Goal: Task Accomplishment & Management: Manage account settings

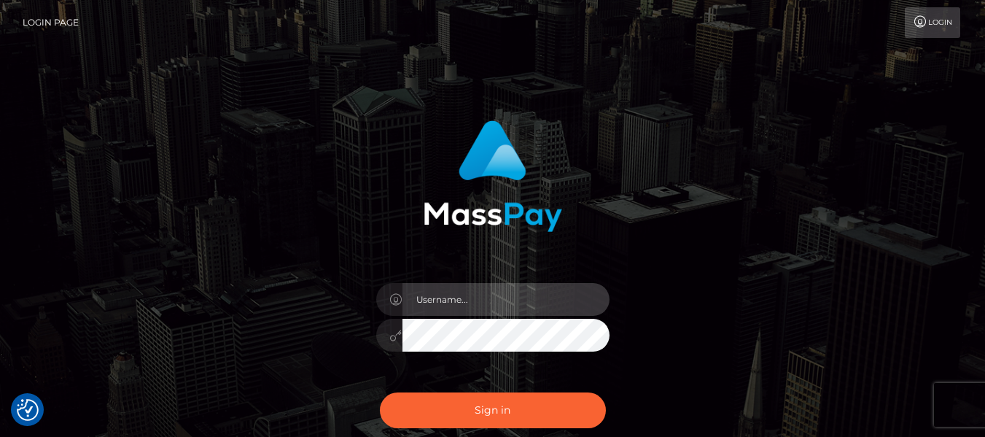
paste input "Dpcleanerz.llc@gmail.com("
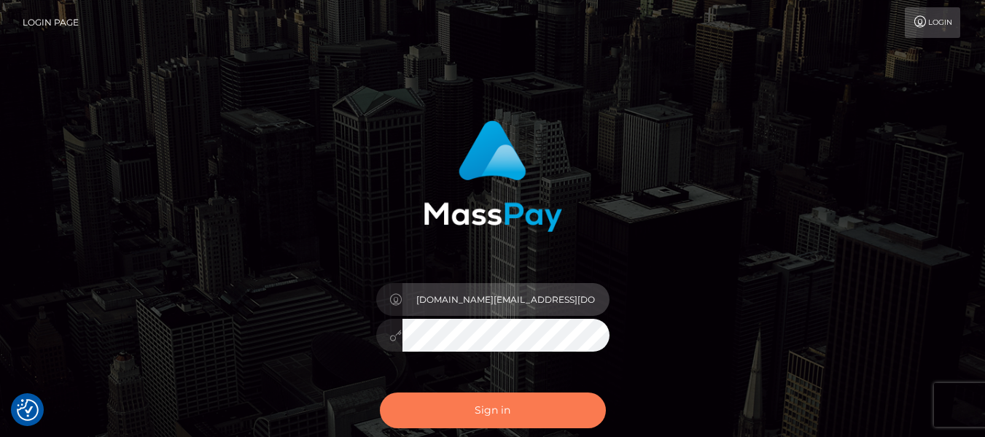
type input "Dpcleanerz.llc@gmail.com("
click at [491, 412] on button "Sign in" at bounding box center [493, 410] width 226 height 36
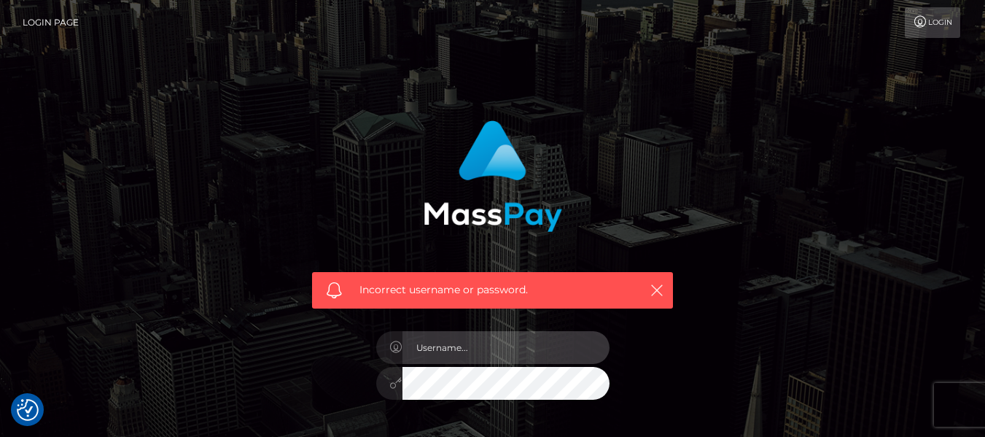
click at [469, 351] on input "text" at bounding box center [505, 347] width 207 height 33
click at [429, 351] on input "text" at bounding box center [505, 347] width 207 height 33
type input "DPProsperity"
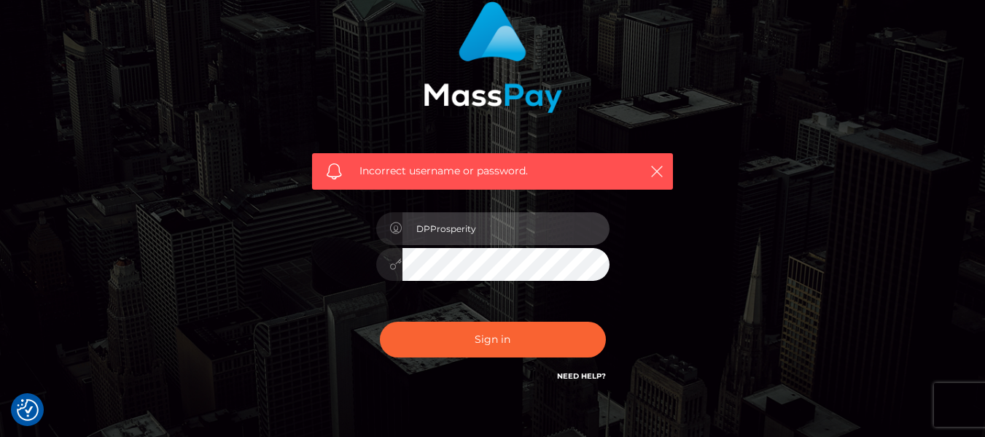
scroll to position [129, 0]
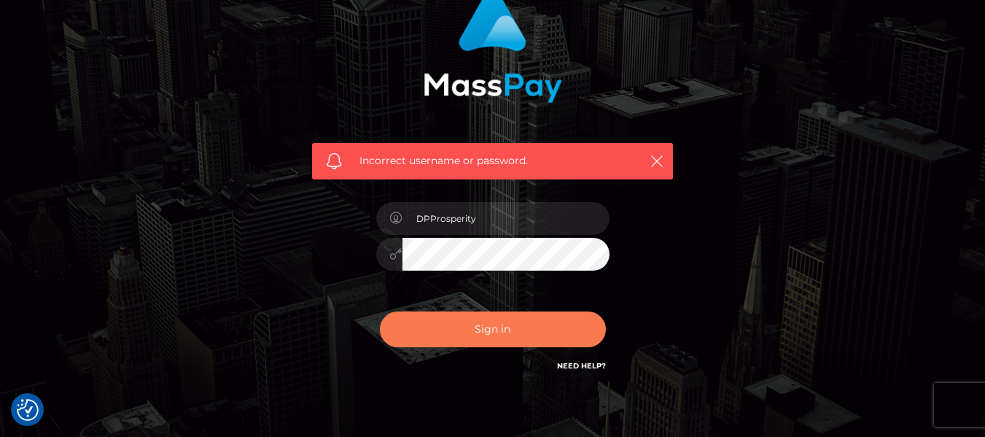
click at [520, 325] on button "Sign in" at bounding box center [493, 329] width 226 height 36
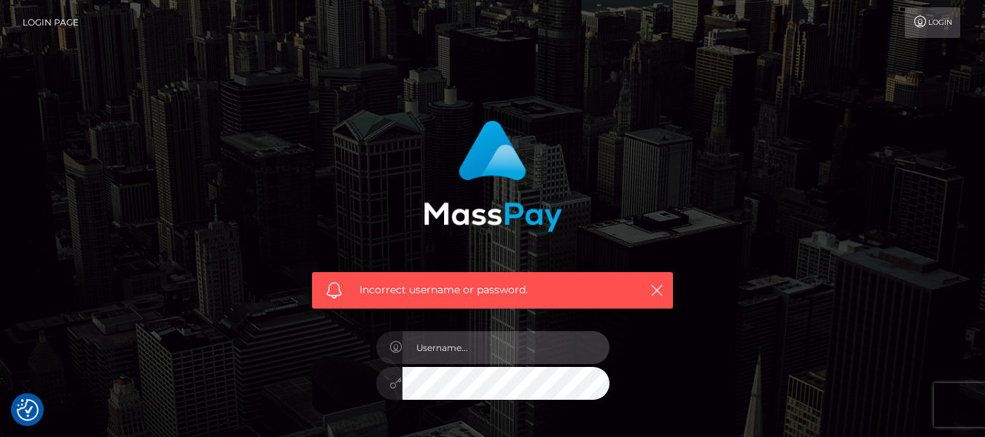
click at [457, 346] on input "text" at bounding box center [505, 347] width 207 height 33
type input "[DOMAIN_NAME][EMAIL_ADDRESS][DOMAIN_NAME]"
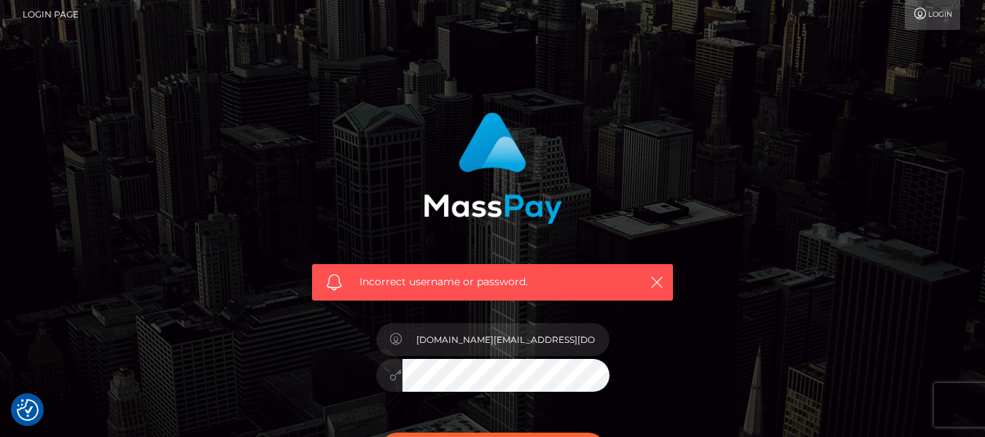
scroll to position [133, 0]
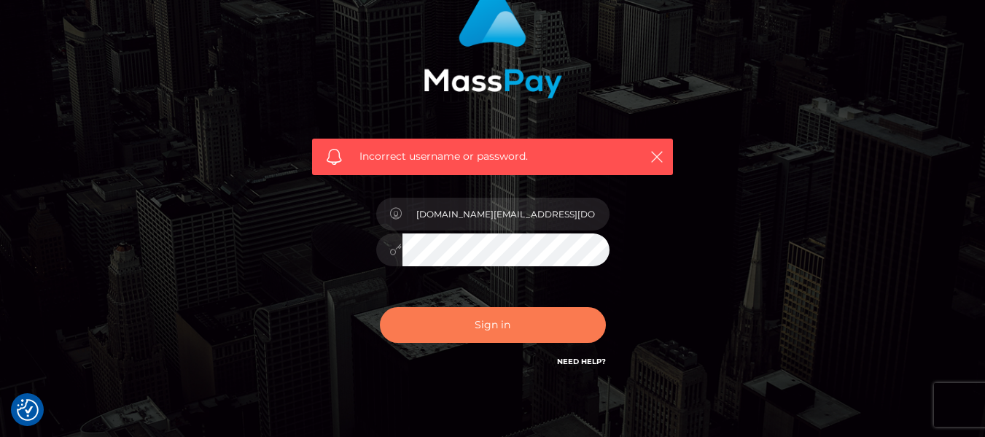
click at [504, 316] on button "Sign in" at bounding box center [493, 325] width 226 height 36
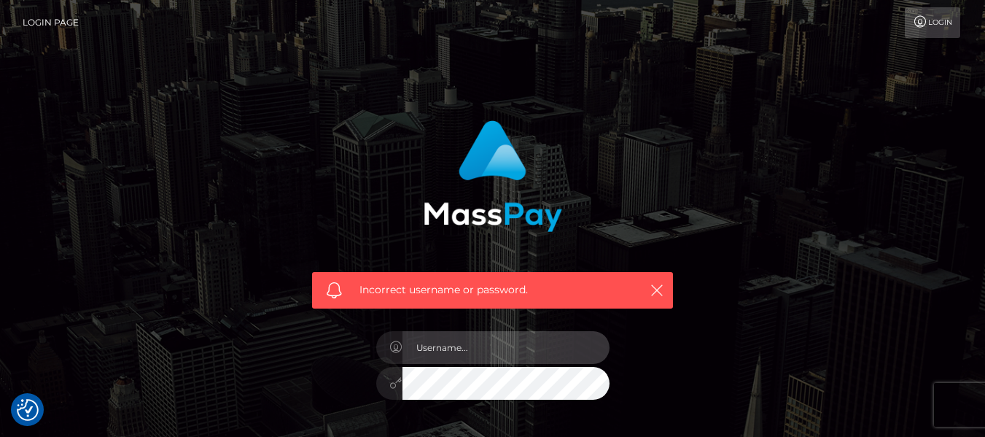
click at [433, 348] on input "text" at bounding box center [505, 347] width 207 height 33
type input "[DOMAIN_NAME][EMAIL_ADDRESS][DOMAIN_NAME]"
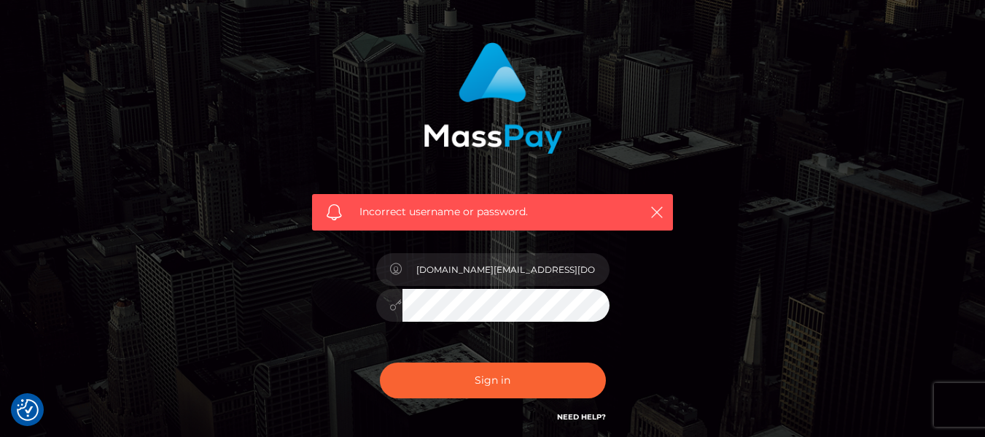
scroll to position [107, 0]
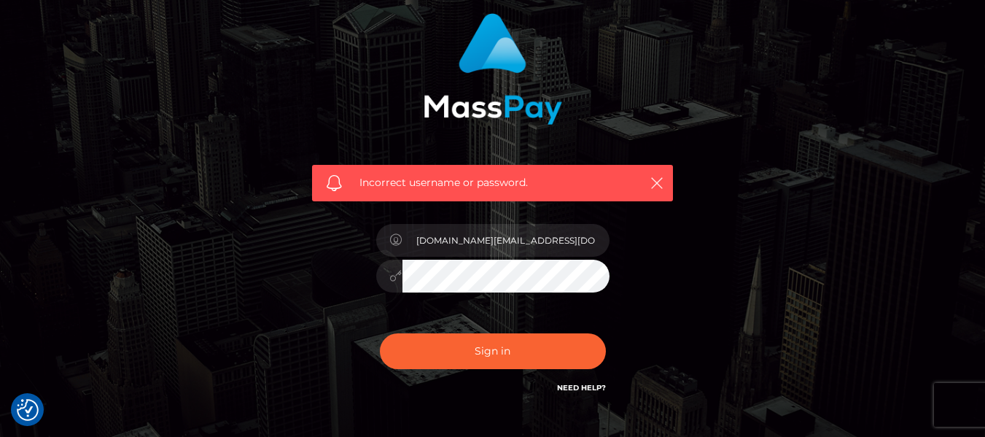
click at [526, 375] on div "Sign in Need Help?" at bounding box center [492, 356] width 255 height 65
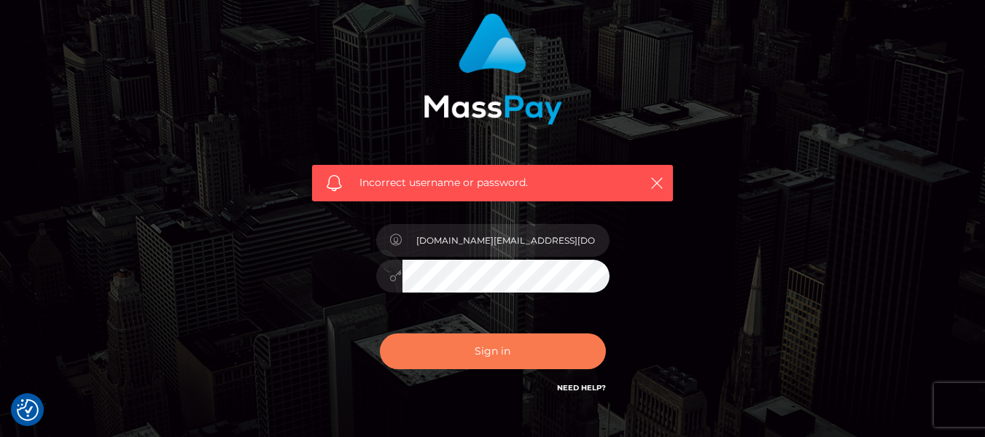
click at [523, 359] on button "Sign in" at bounding box center [493, 351] width 226 height 36
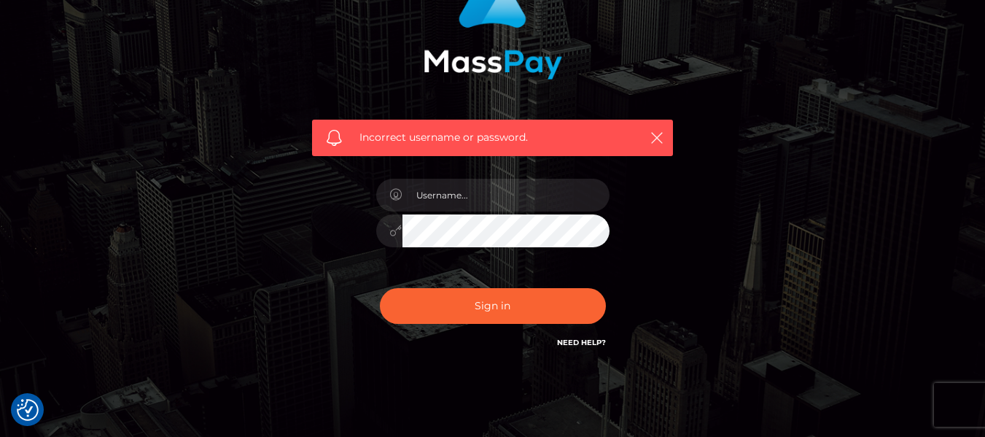
scroll to position [182, 0]
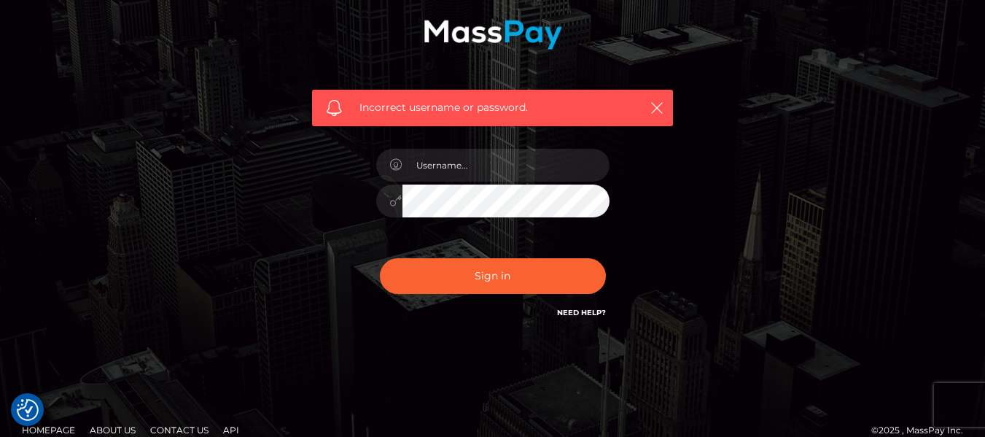
click at [586, 321] on div "Need Help?" at bounding box center [581, 314] width 49 height 18
click at [588, 313] on link "Need Help?" at bounding box center [581, 312] width 49 height 9
click at [724, 291] on div "Incorrect username or password." at bounding box center [492, 136] width 831 height 419
click at [722, 221] on div "Incorrect username or password." at bounding box center [492, 136] width 831 height 419
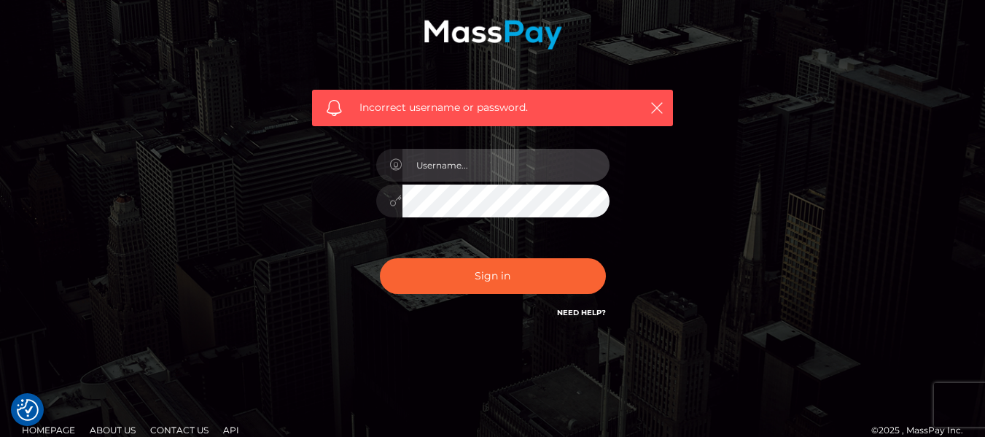
click at [475, 171] on input "text" at bounding box center [505, 165] width 207 height 33
type input "DPProsperity"
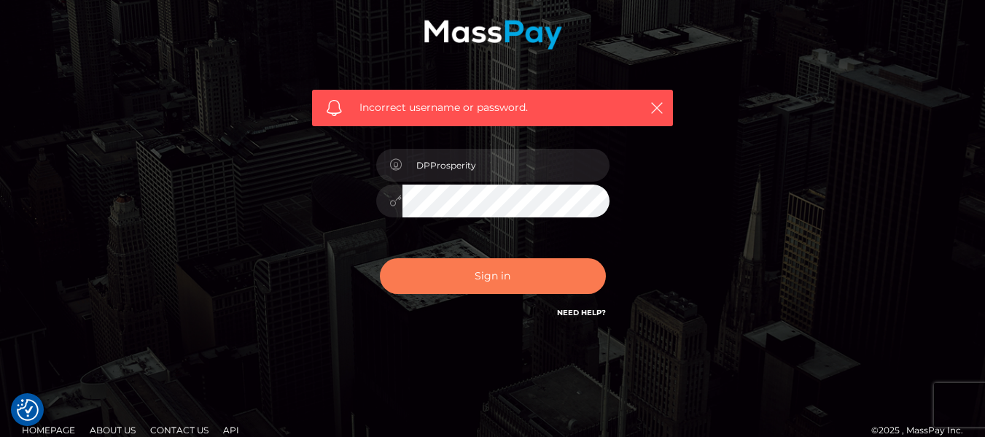
click at [446, 281] on button "Sign in" at bounding box center [493, 276] width 226 height 36
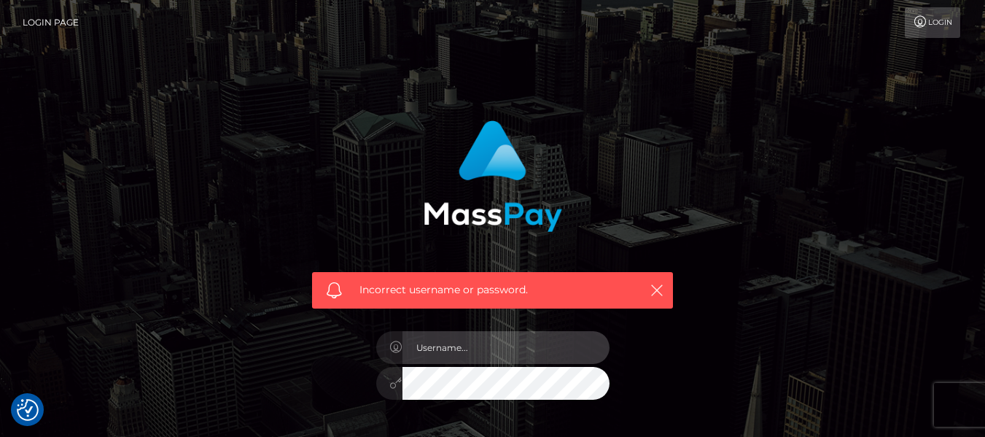
click at [439, 348] on input "text" at bounding box center [505, 347] width 207 height 33
type input "[DOMAIN_NAME][EMAIL_ADDRESS][DOMAIN_NAME]"
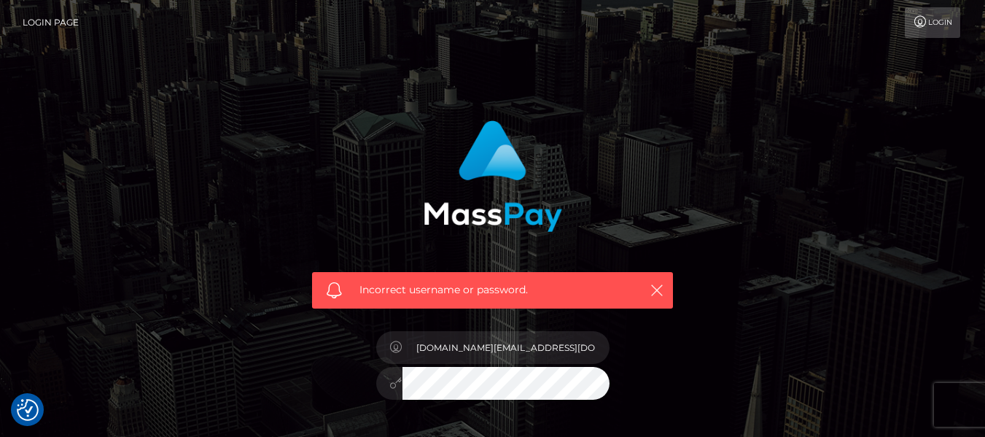
scroll to position [107, 0]
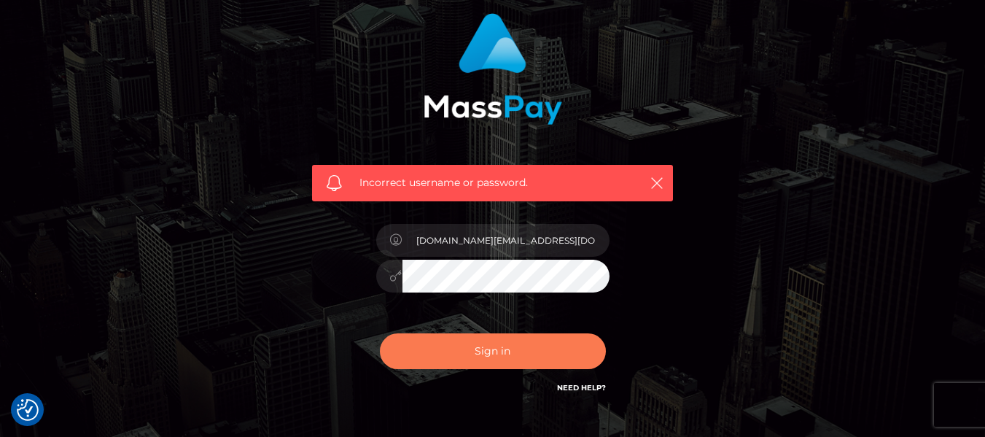
click at [536, 366] on button "Sign in" at bounding box center [493, 351] width 226 height 36
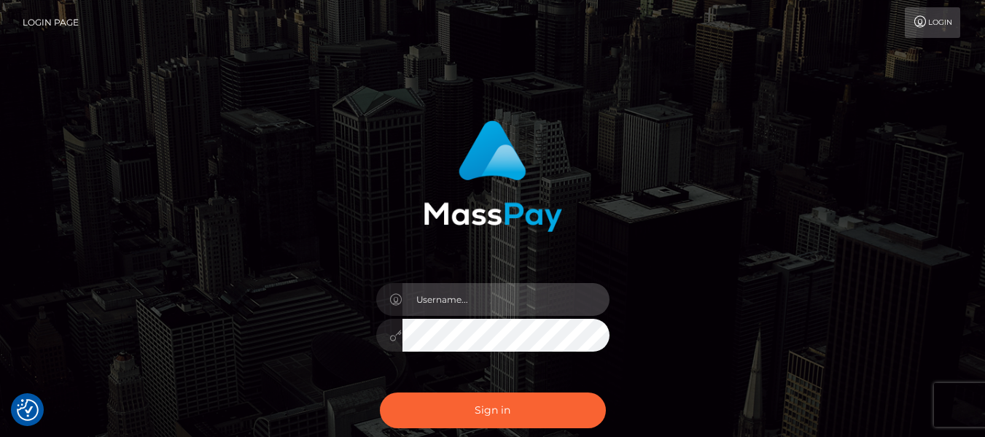
click at [442, 298] on input "text" at bounding box center [505, 299] width 207 height 33
type input "[DOMAIN_NAME][EMAIL_ADDRESS][DOMAIN_NAME]"
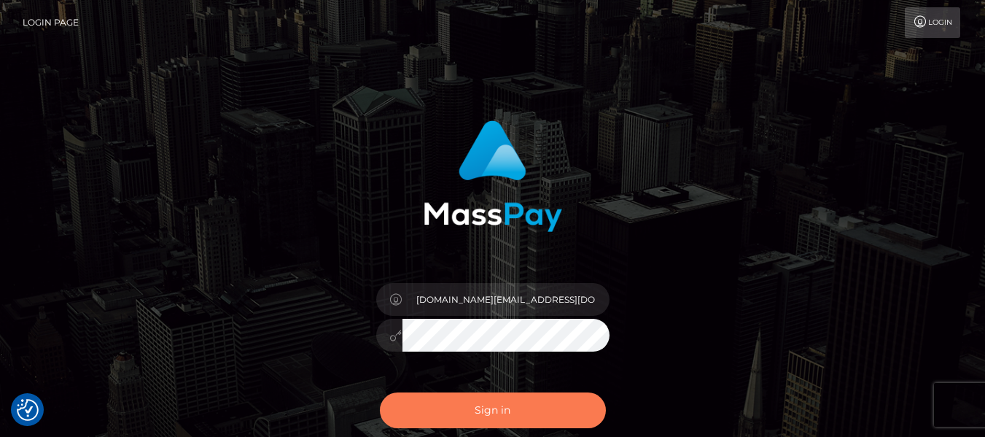
click at [480, 404] on button "Sign in" at bounding box center [493, 410] width 226 height 36
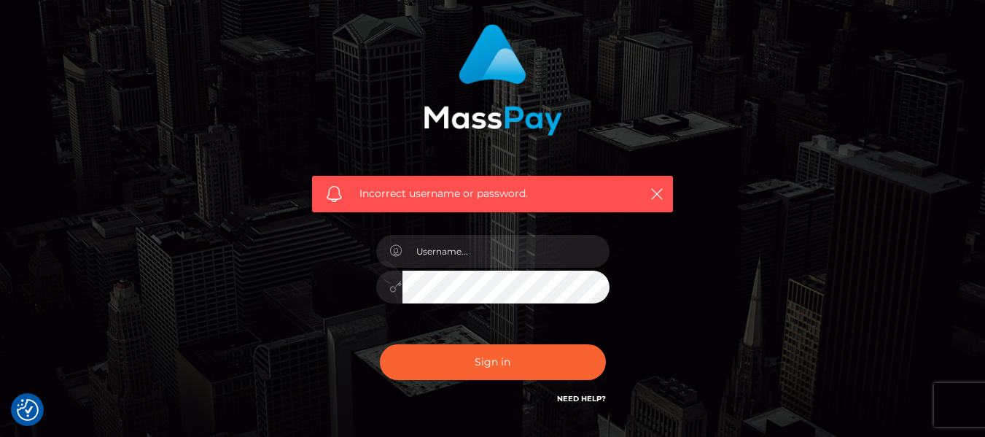
scroll to position [201, 0]
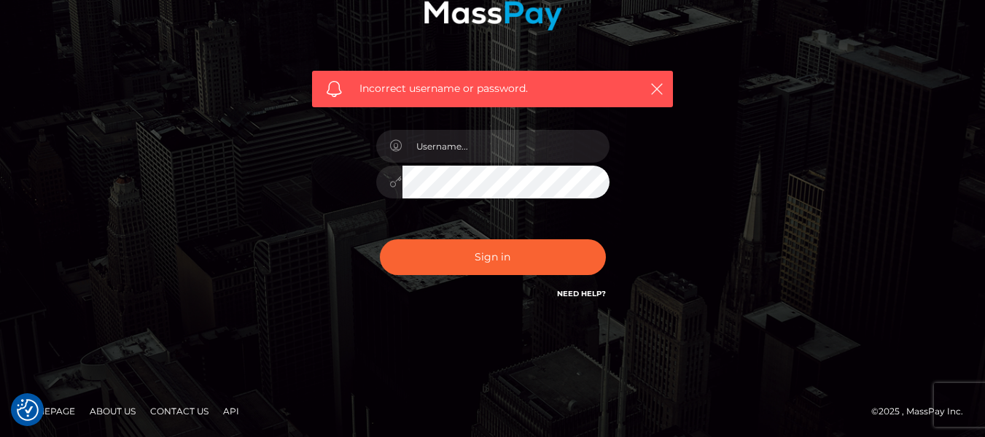
click at [593, 295] on link "Need Help?" at bounding box center [581, 293] width 49 height 9
click at [654, 90] on icon "button" at bounding box center [656, 89] width 15 height 15
click at [184, 405] on link "Contact Us" at bounding box center [179, 410] width 70 height 23
click at [661, 85] on icon "button" at bounding box center [656, 89] width 15 height 15
click at [656, 91] on icon "button" at bounding box center [656, 89] width 15 height 15
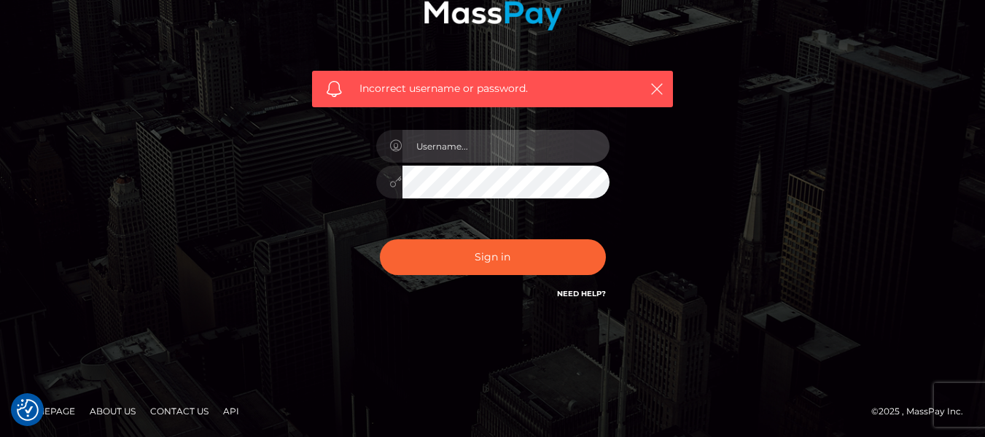
click at [458, 152] on input "text" at bounding box center [505, 146] width 207 height 33
type input "dpprosperity@proton.me"
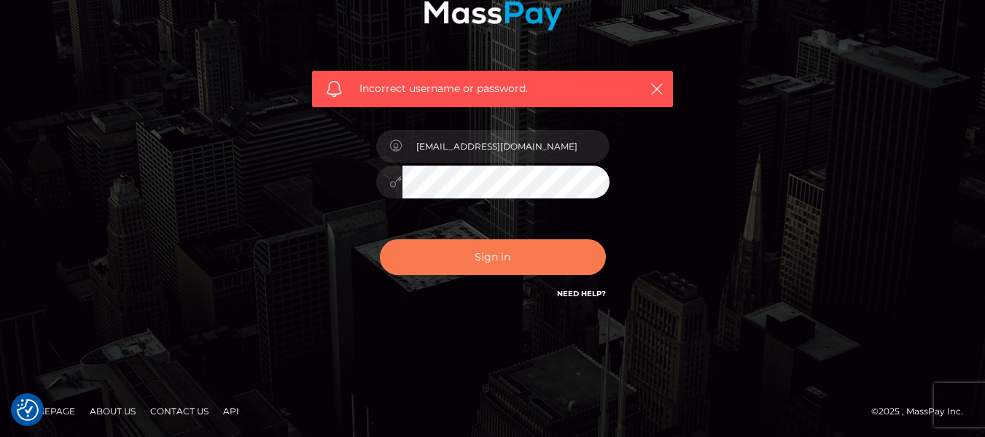
click at [493, 259] on button "Sign in" at bounding box center [493, 257] width 226 height 36
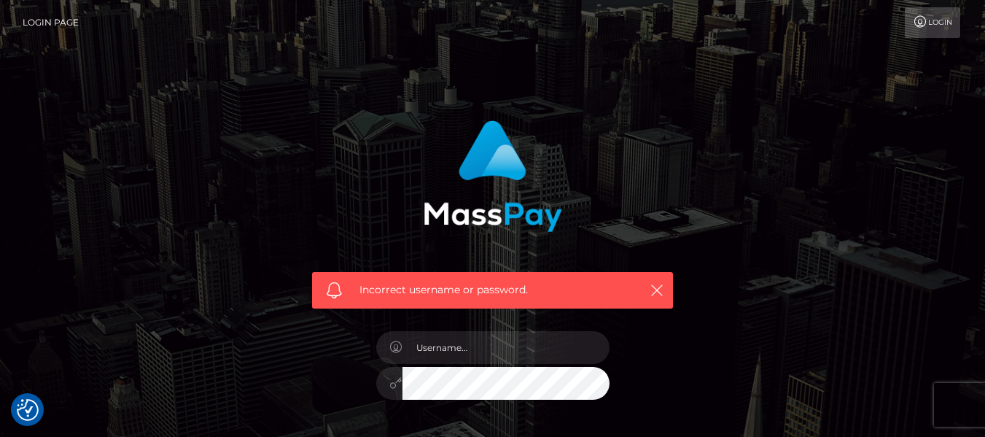
drag, startPoint x: 981, startPoint y: 174, endPoint x: 978, endPoint y: 308, distance: 134.1
click at [978, 308] on div "Incorrect username or password." at bounding box center [492, 319] width 985 height 638
click at [929, 9] on link "Login" at bounding box center [931, 22] width 55 height 31
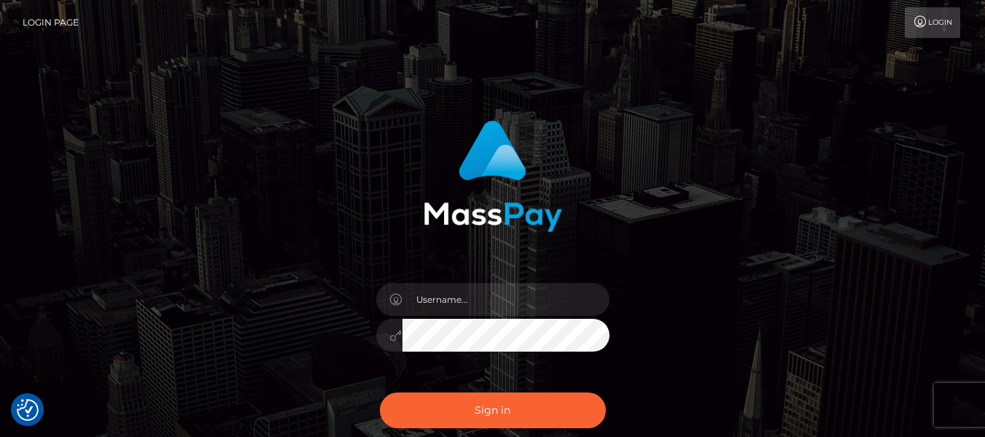
scroll to position [153, 0]
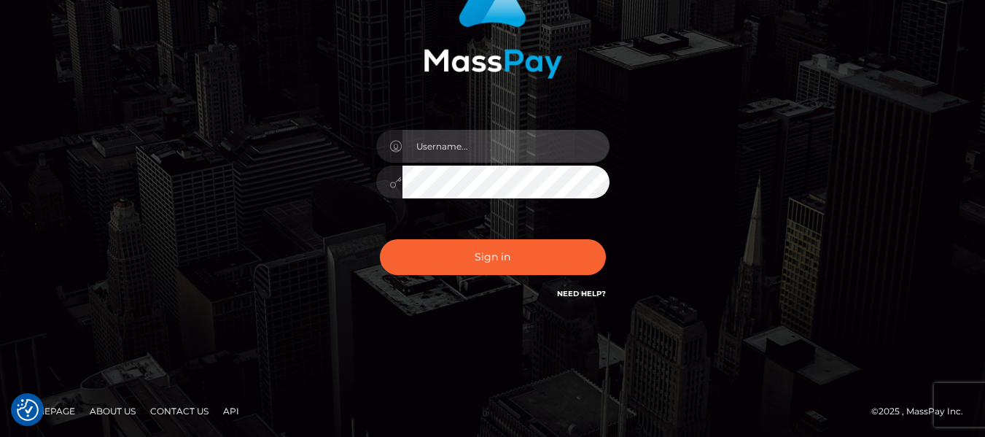
click at [439, 146] on input "text" at bounding box center [505, 146] width 207 height 33
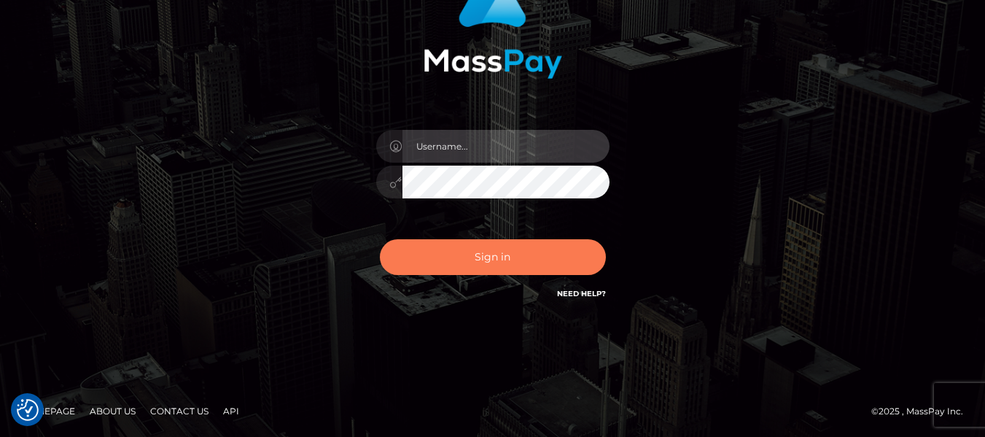
type input "dpcleanerz.llC@gmail.com"
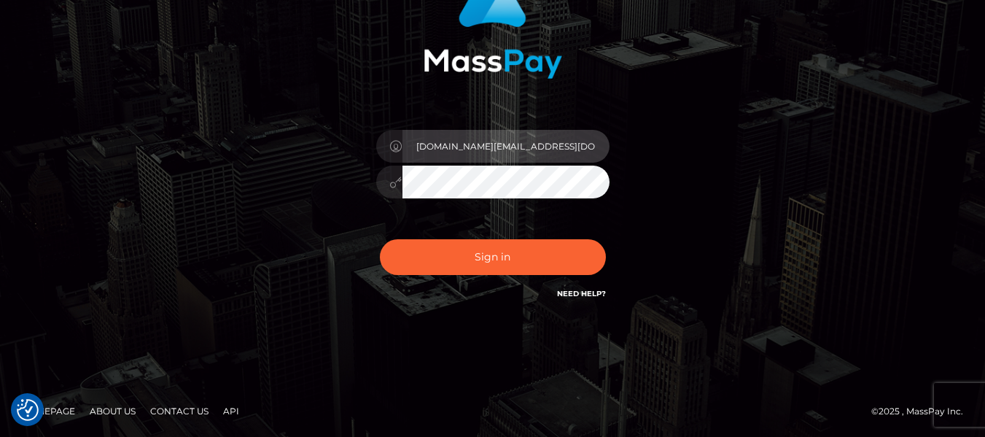
click at [510, 146] on input "dpcleanerz.llC@gmail.com" at bounding box center [505, 146] width 207 height 33
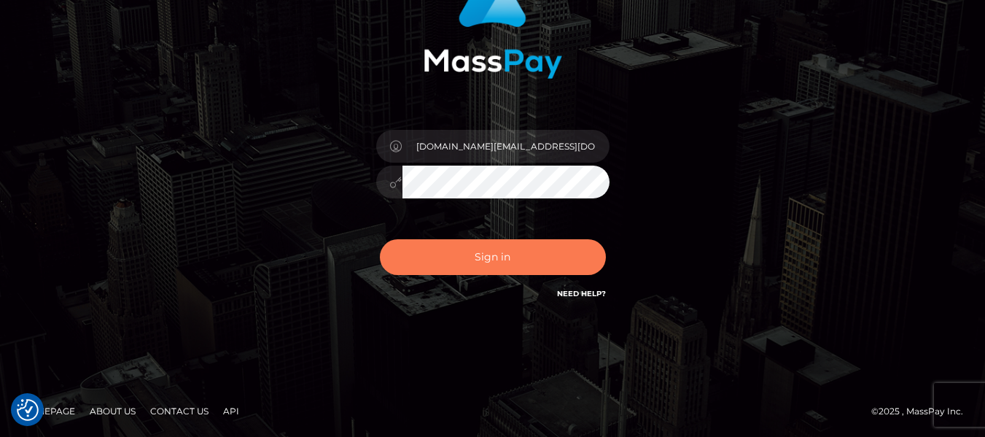
drag, startPoint x: 542, startPoint y: 262, endPoint x: 534, endPoint y: 260, distance: 8.9
click at [535, 260] on button "Sign in" at bounding box center [493, 257] width 226 height 36
